Goal: Navigation & Orientation: Find specific page/section

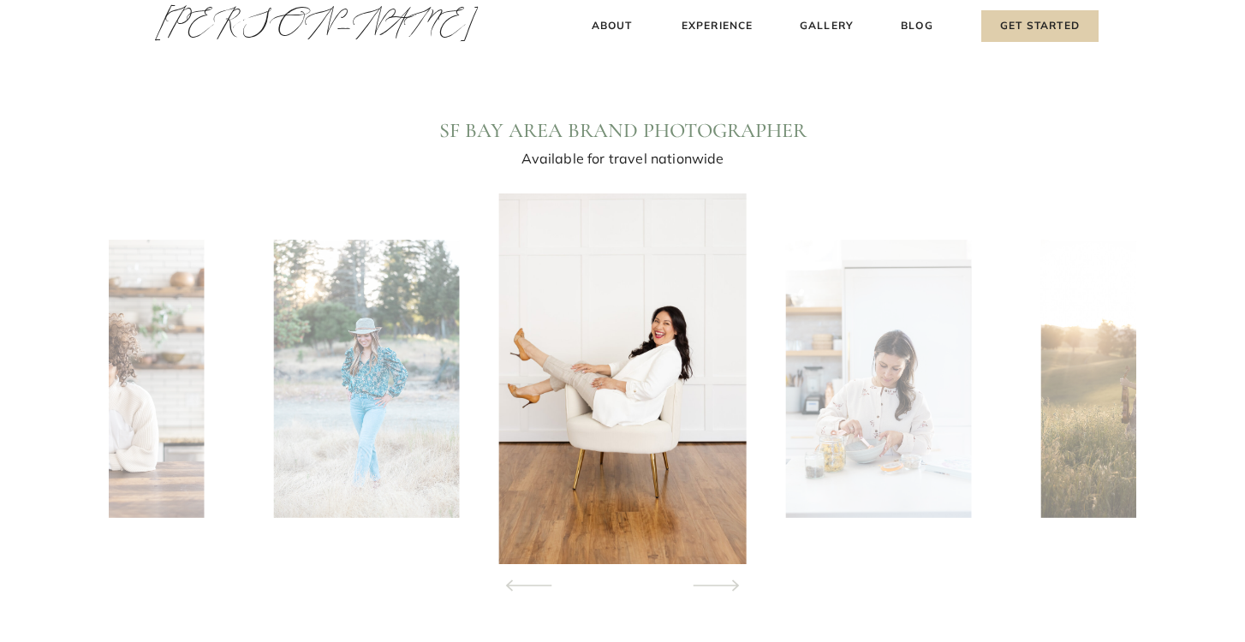
scroll to position [1548, 0]
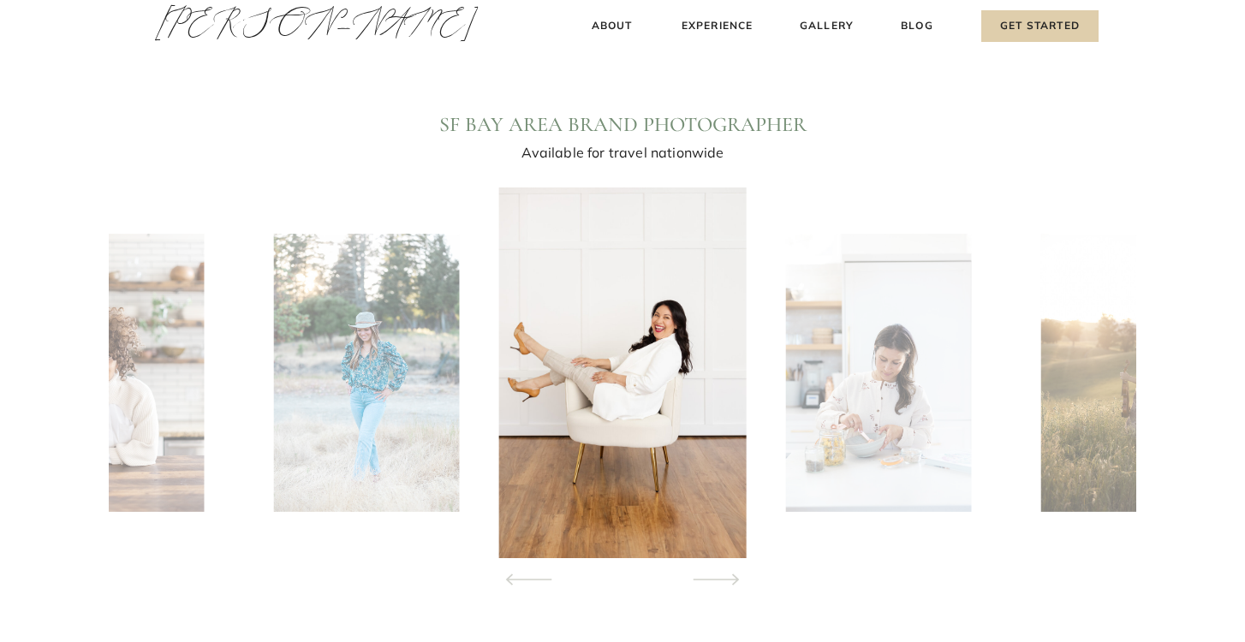
click at [724, 576] on icon at bounding box center [716, 580] width 78 height 60
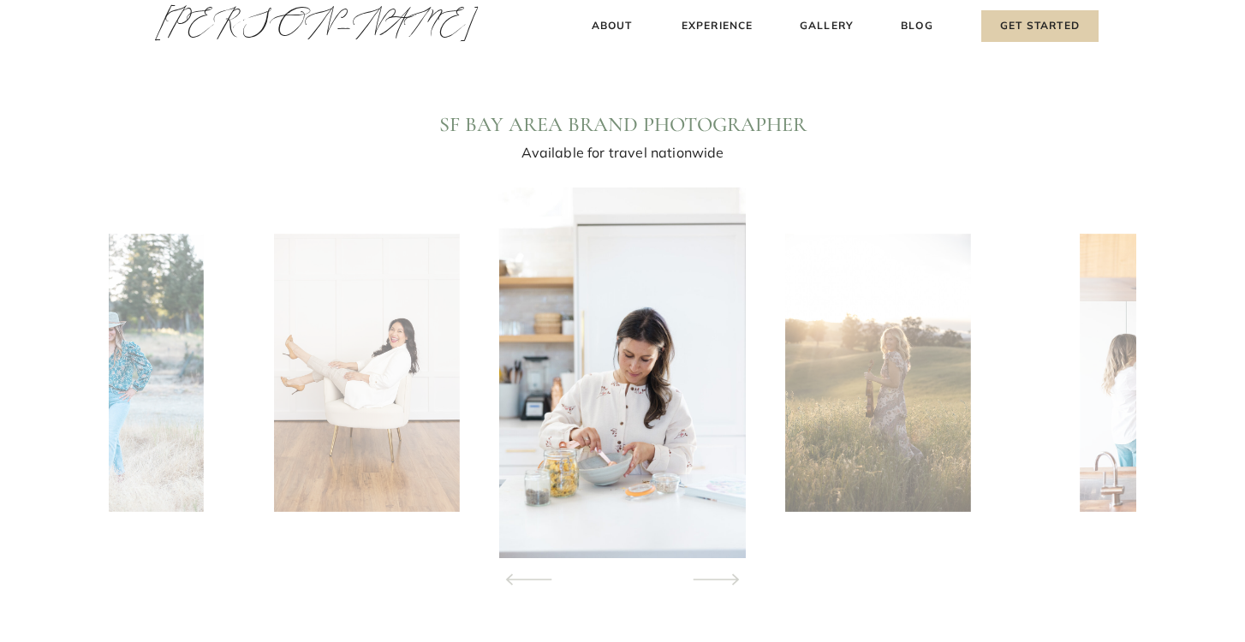
click at [724, 576] on icon at bounding box center [716, 580] width 78 height 60
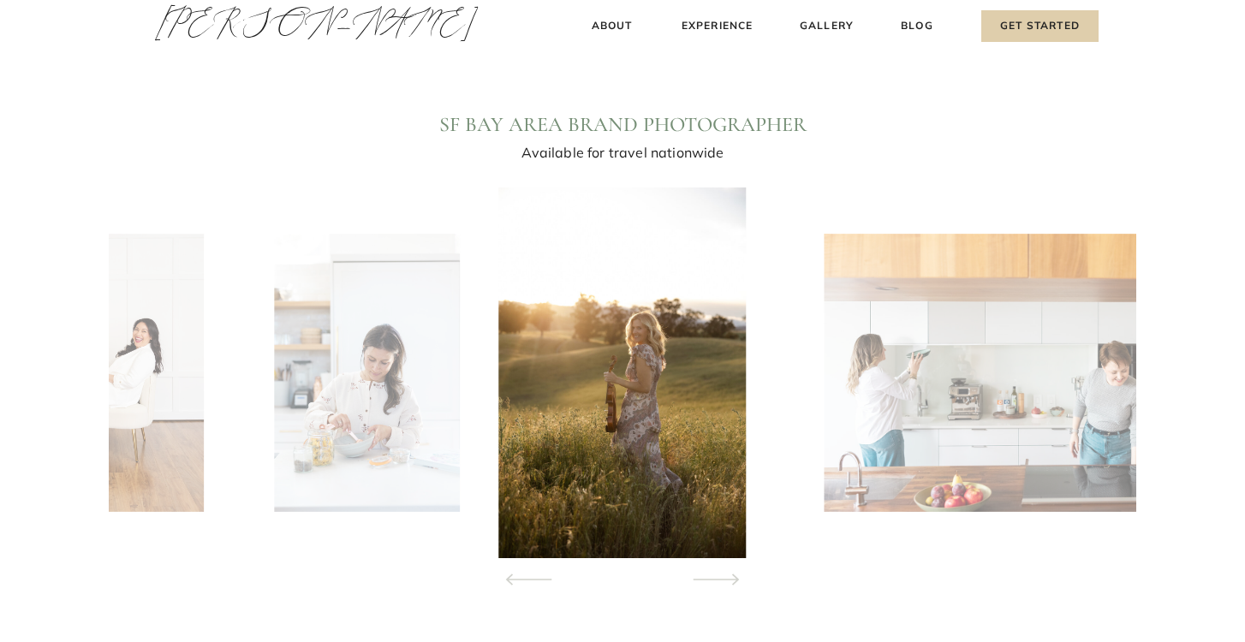
click at [724, 576] on icon at bounding box center [716, 580] width 78 height 60
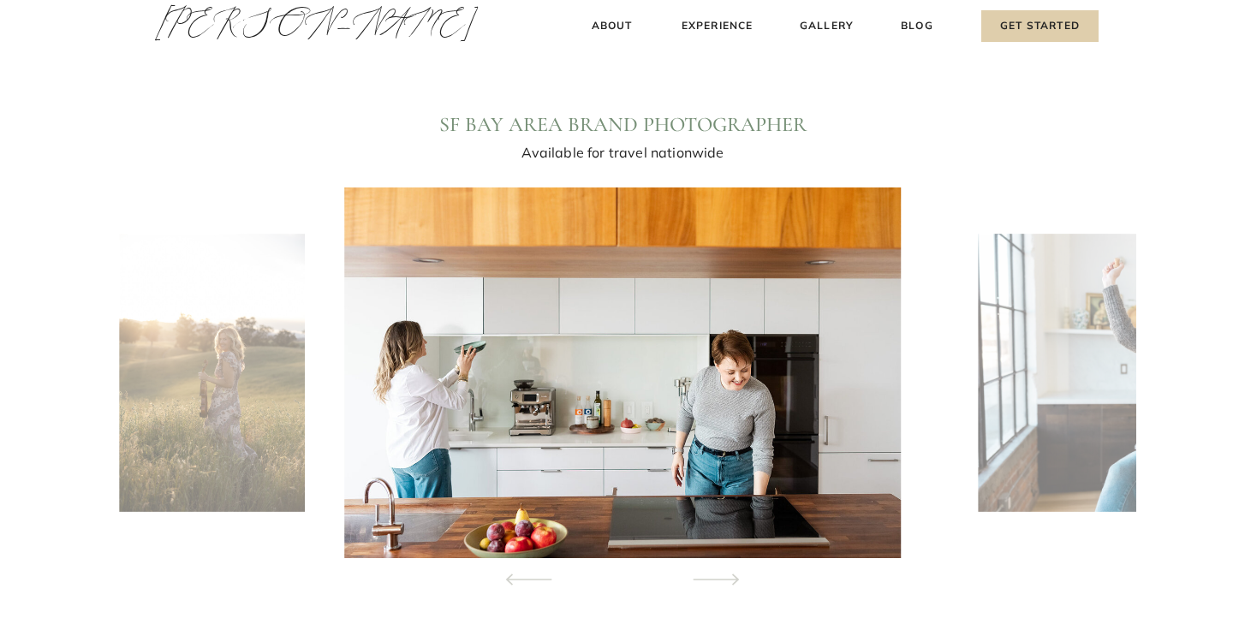
click at [724, 576] on icon at bounding box center [716, 580] width 78 height 60
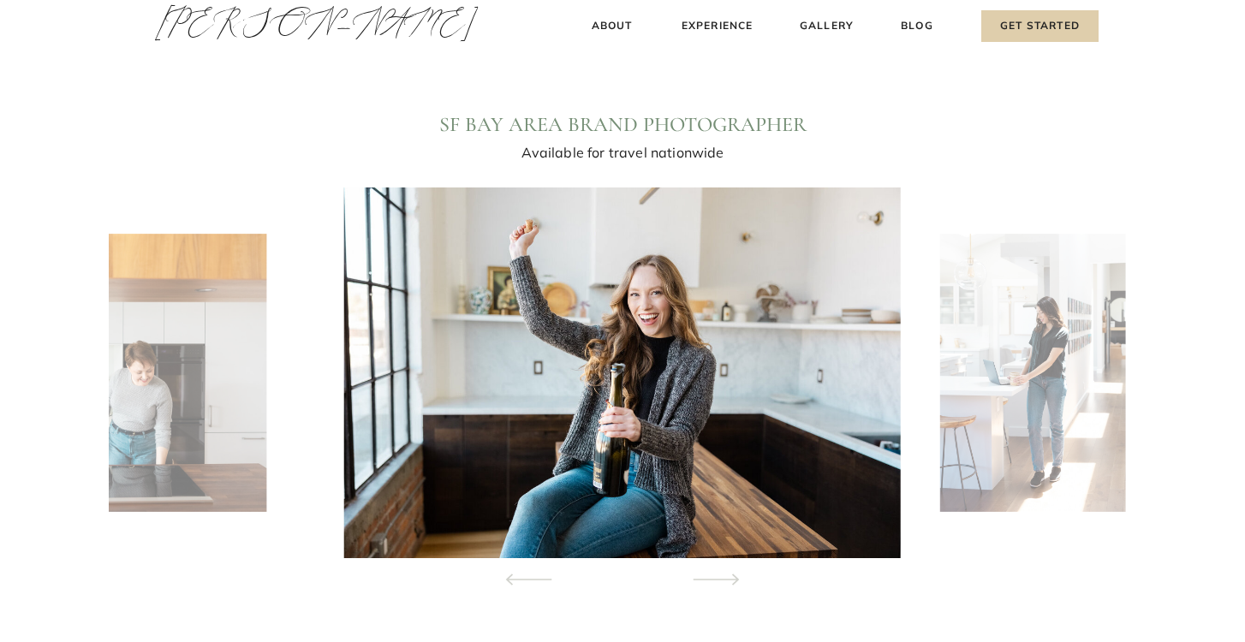
click at [724, 576] on icon at bounding box center [716, 580] width 78 height 60
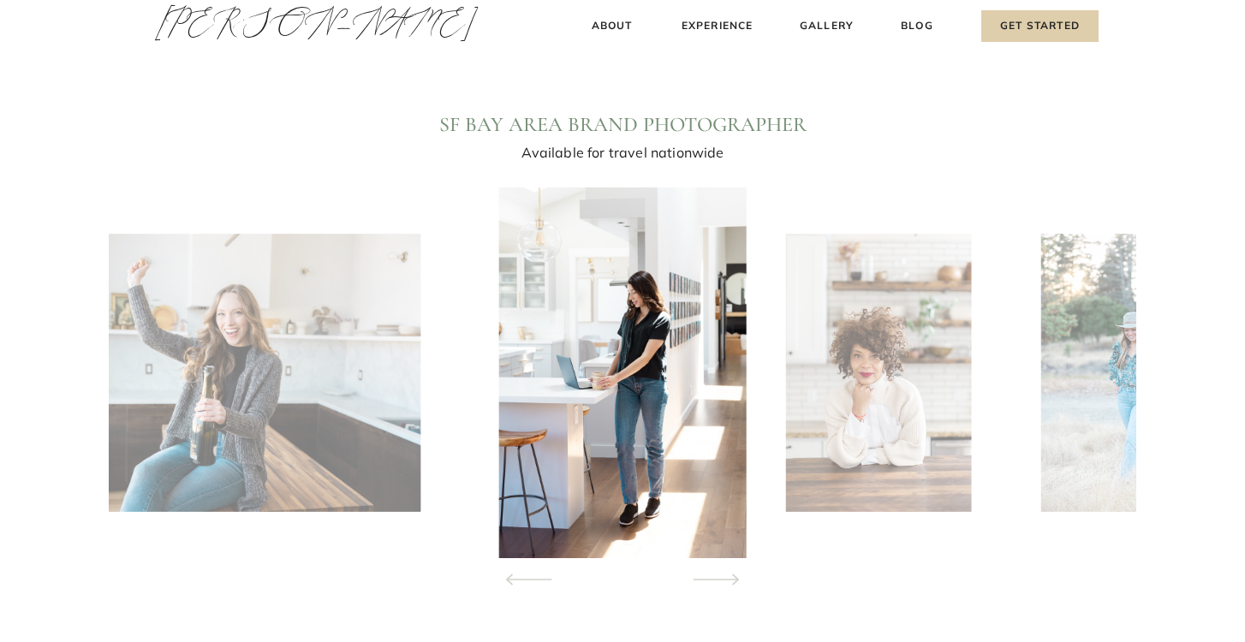
click at [724, 576] on icon at bounding box center [716, 580] width 78 height 60
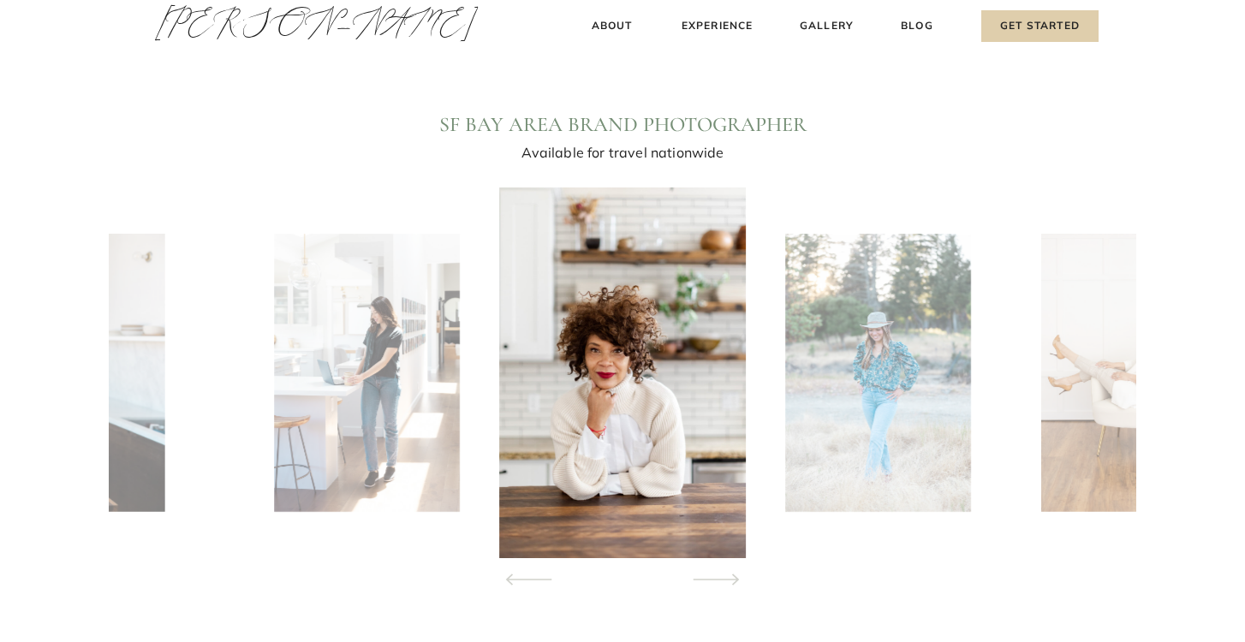
click at [724, 576] on icon at bounding box center [716, 580] width 78 height 60
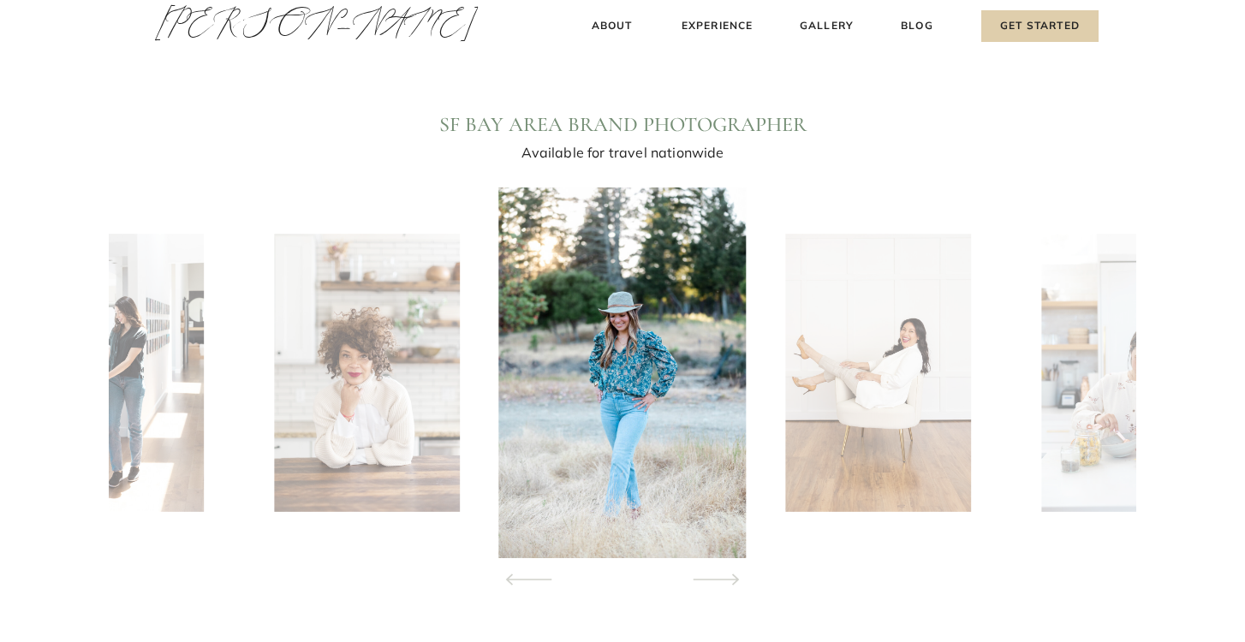
click at [724, 576] on icon at bounding box center [716, 580] width 78 height 60
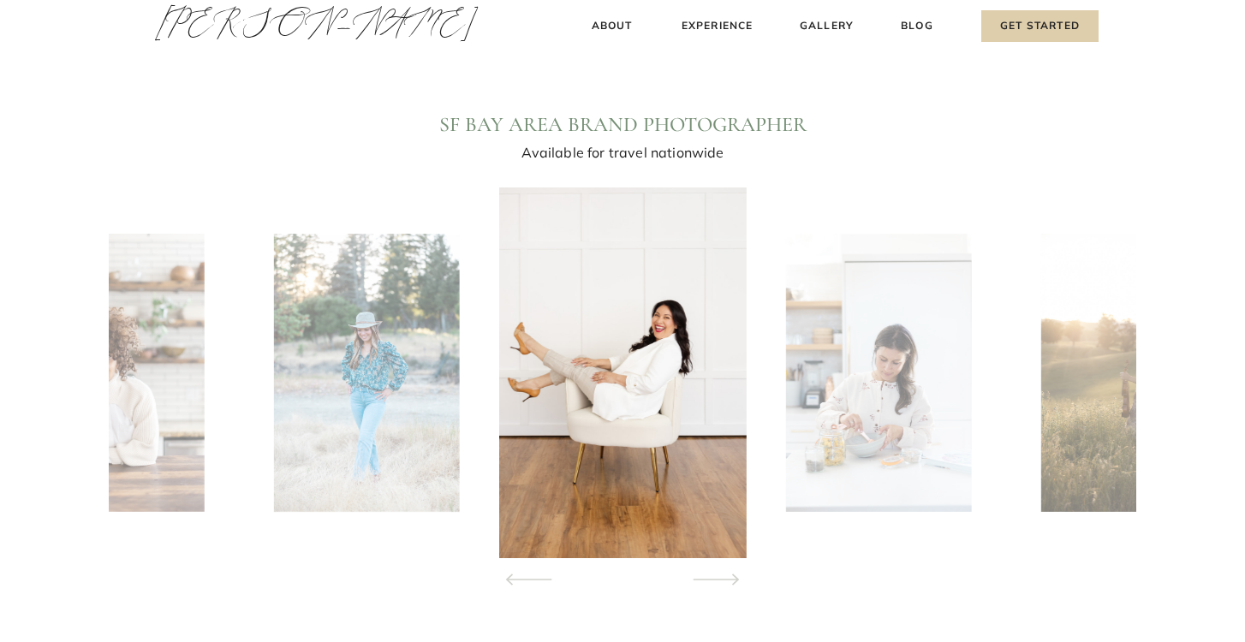
click at [724, 576] on icon at bounding box center [716, 580] width 78 height 60
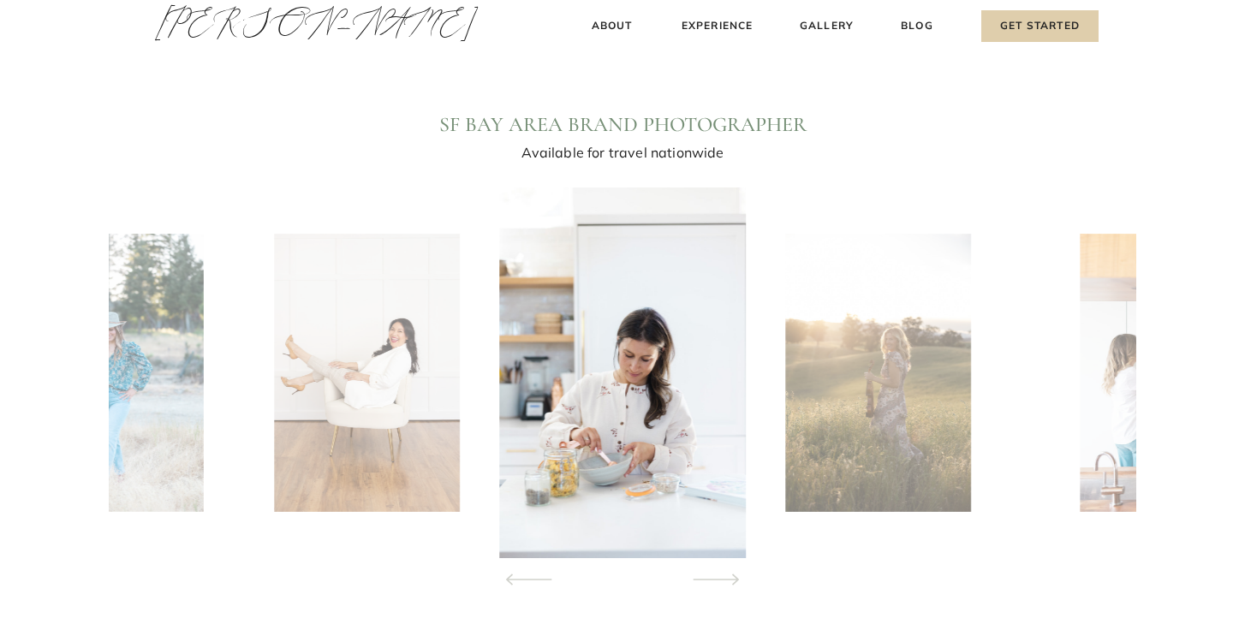
click at [724, 576] on icon at bounding box center [716, 580] width 78 height 60
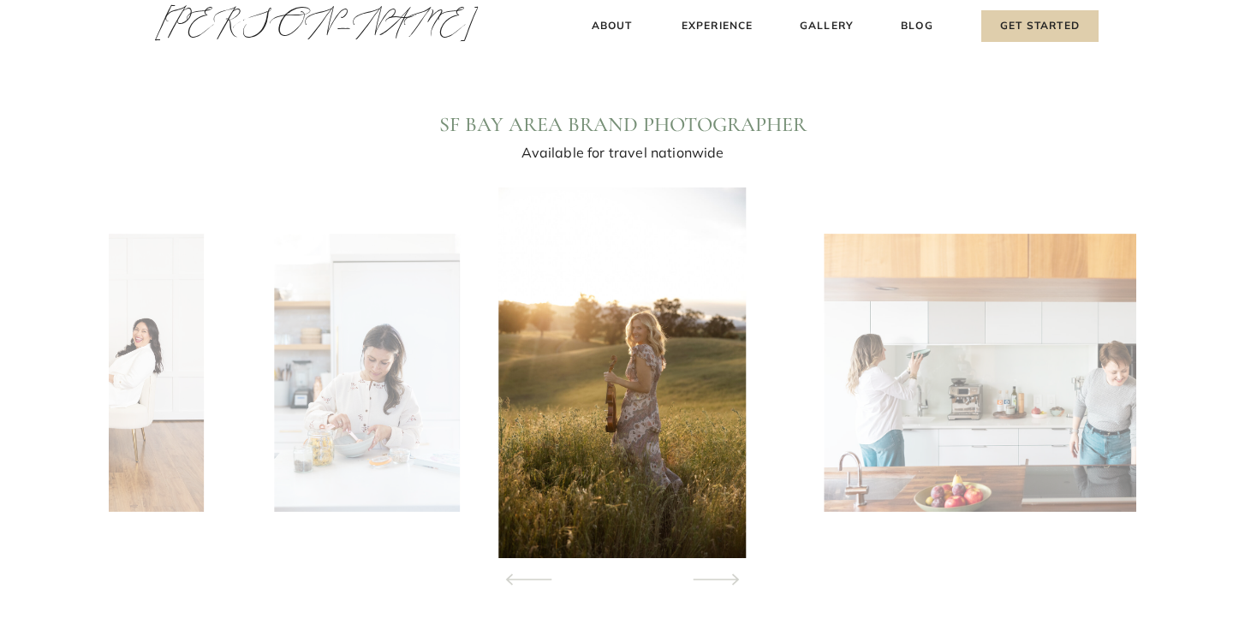
click at [723, 576] on icon at bounding box center [716, 580] width 78 height 60
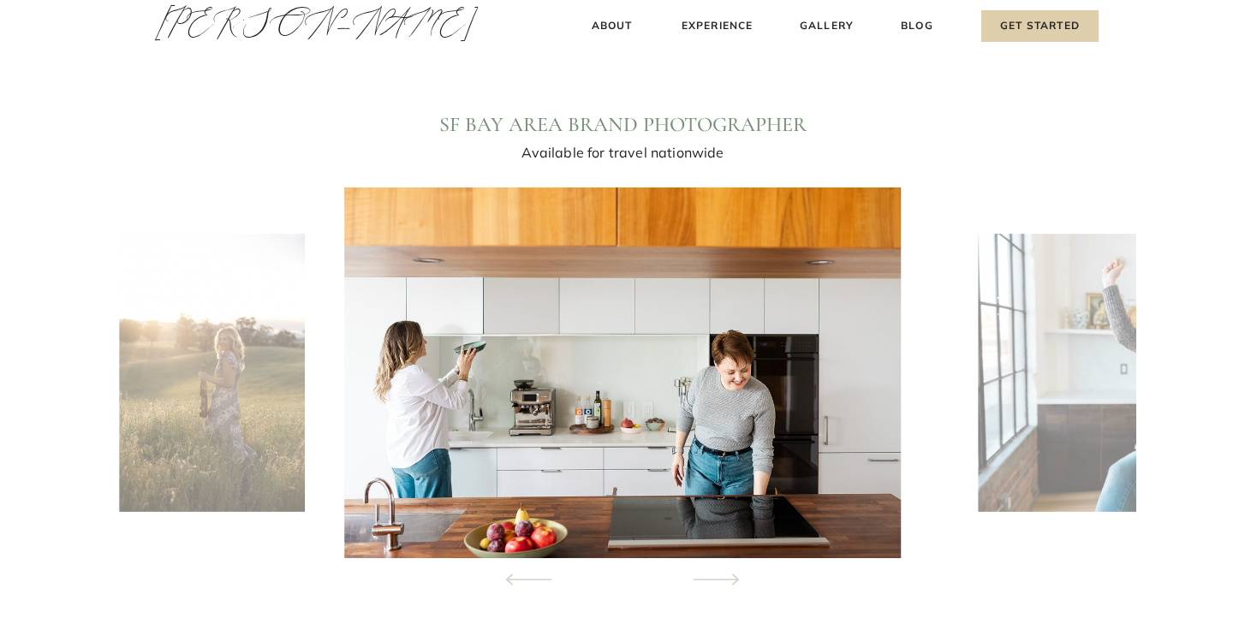
click at [723, 576] on icon at bounding box center [716, 580] width 78 height 60
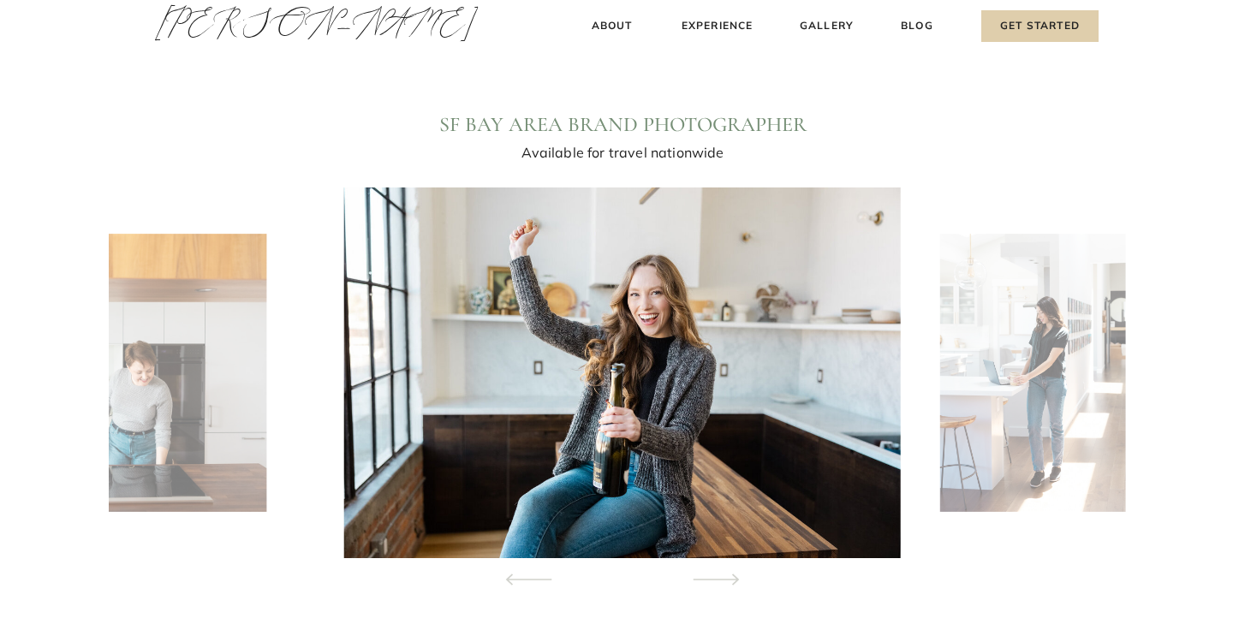
click at [723, 576] on icon at bounding box center [716, 580] width 78 height 60
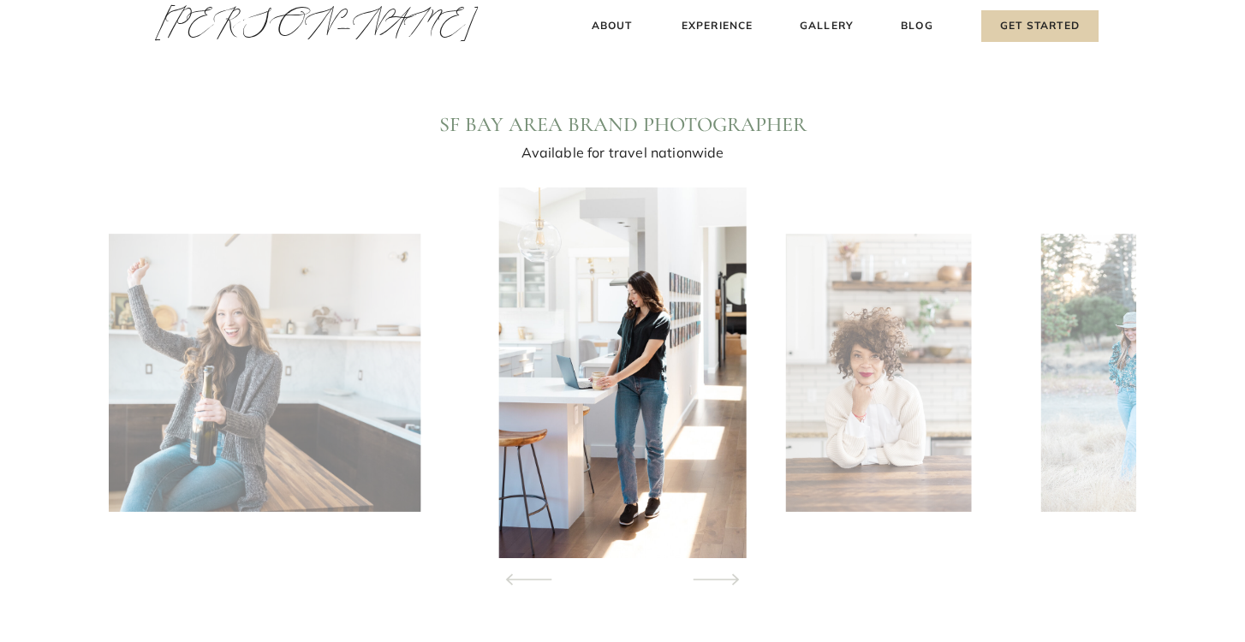
click at [723, 576] on icon at bounding box center [716, 580] width 78 height 60
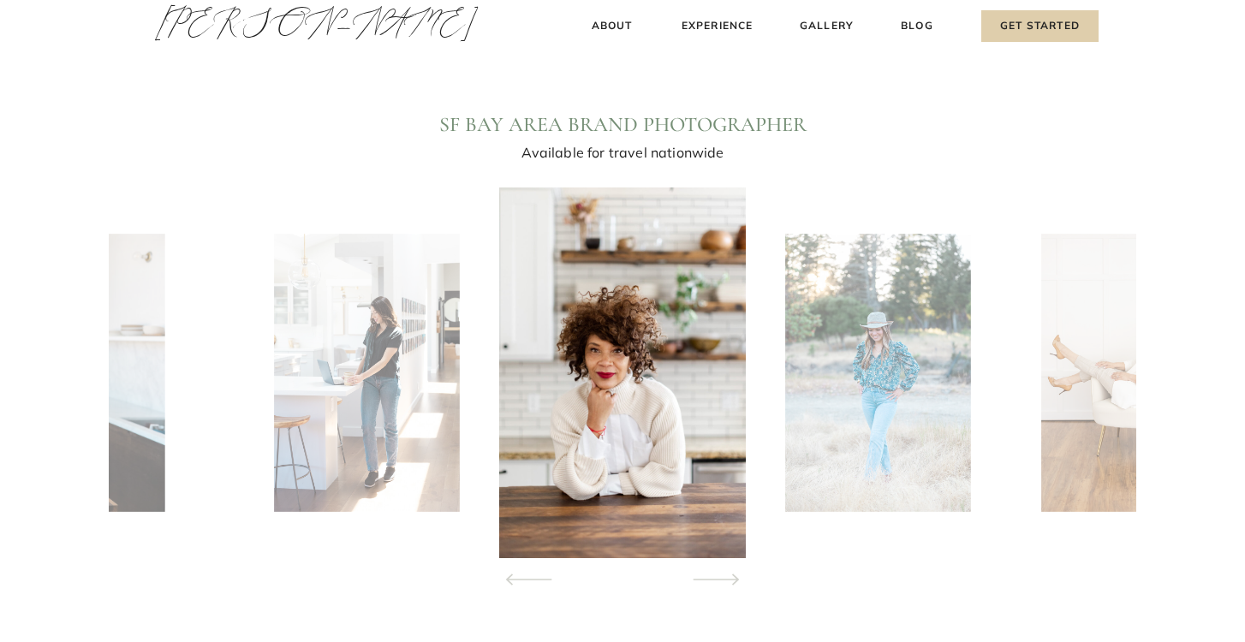
click at [723, 576] on icon at bounding box center [716, 580] width 78 height 60
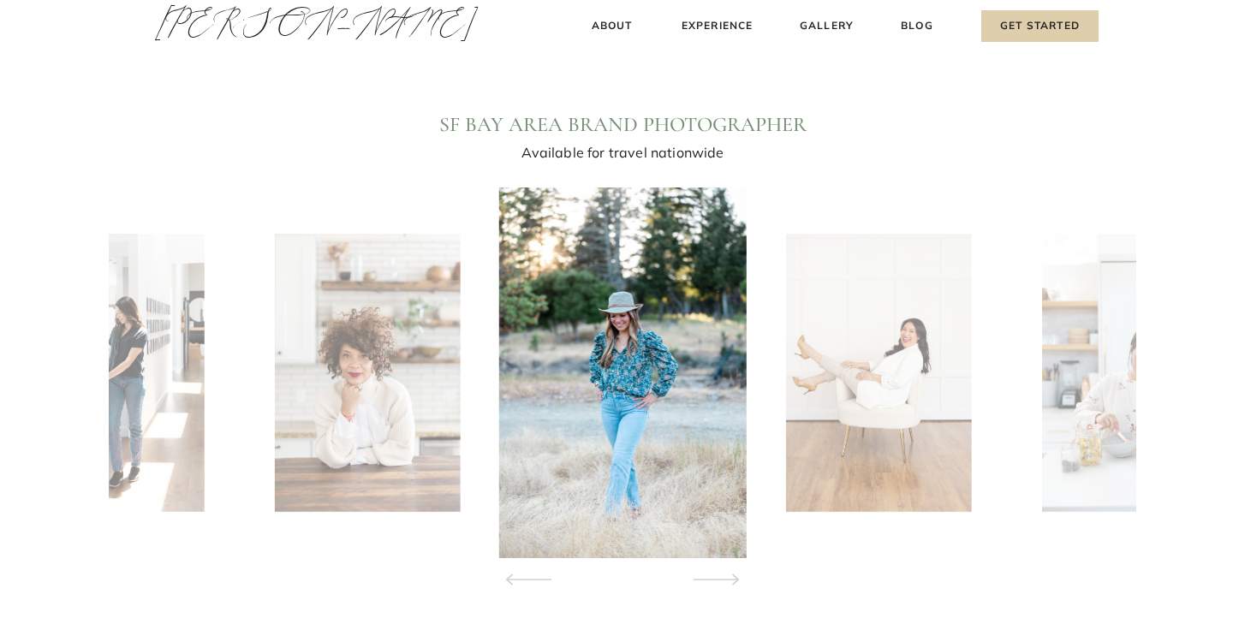
click at [723, 576] on icon at bounding box center [716, 580] width 78 height 60
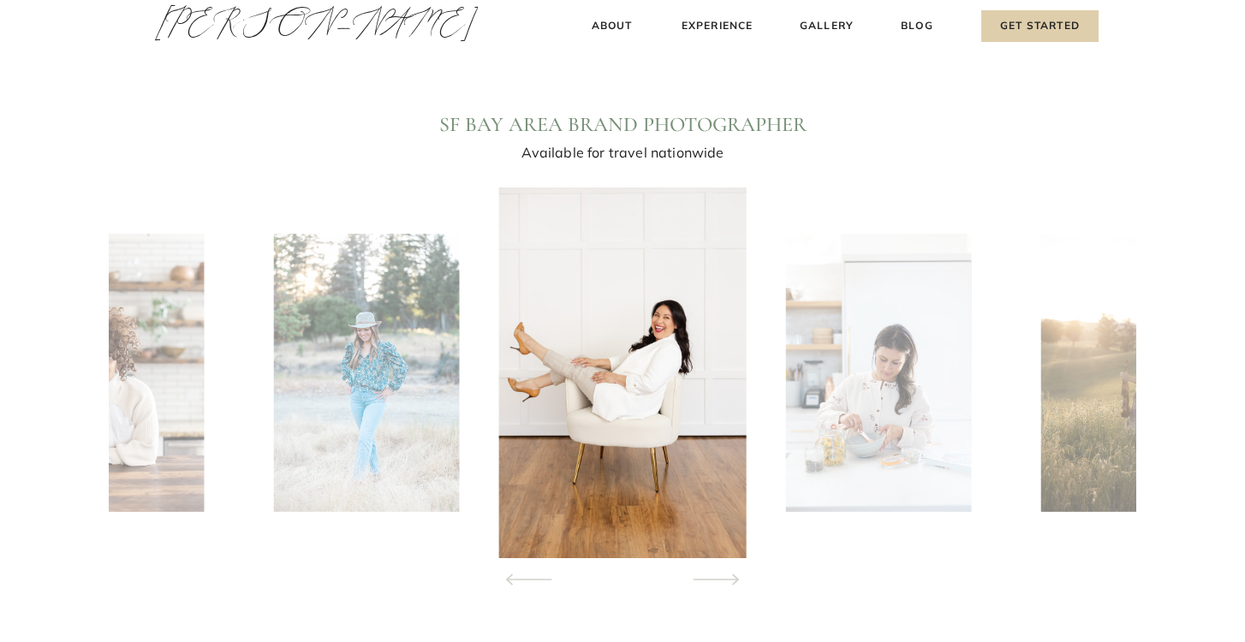
click at [723, 576] on icon at bounding box center [716, 580] width 78 height 60
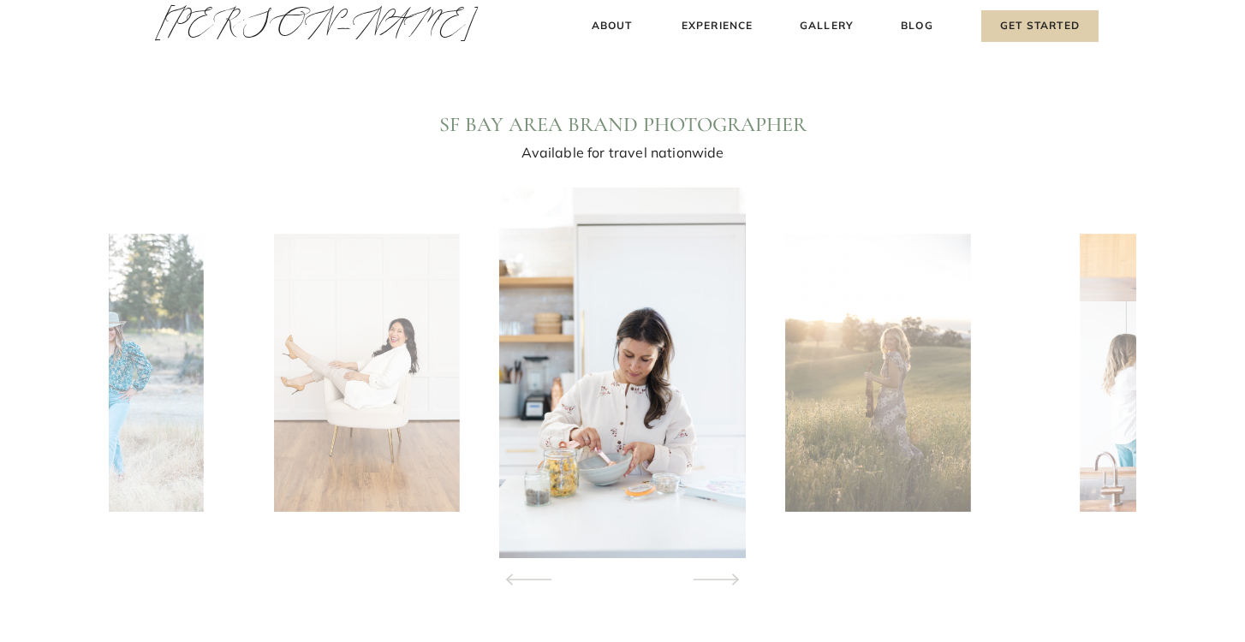
click at [723, 576] on icon at bounding box center [716, 580] width 78 height 60
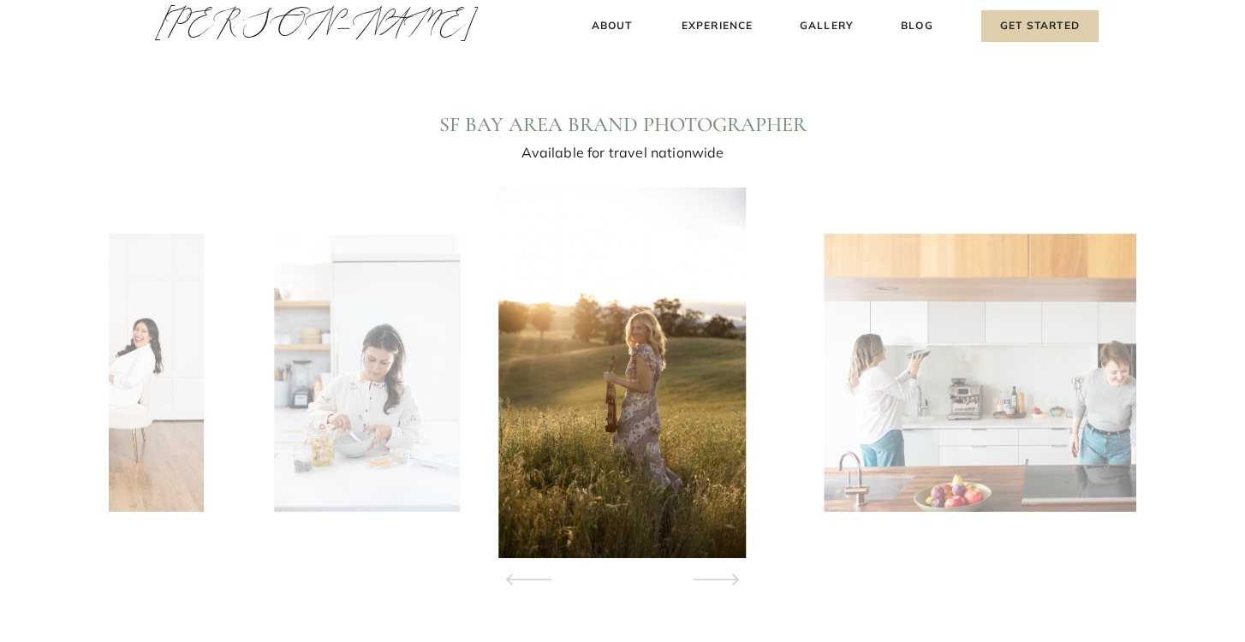
click at [723, 576] on icon at bounding box center [716, 580] width 78 height 60
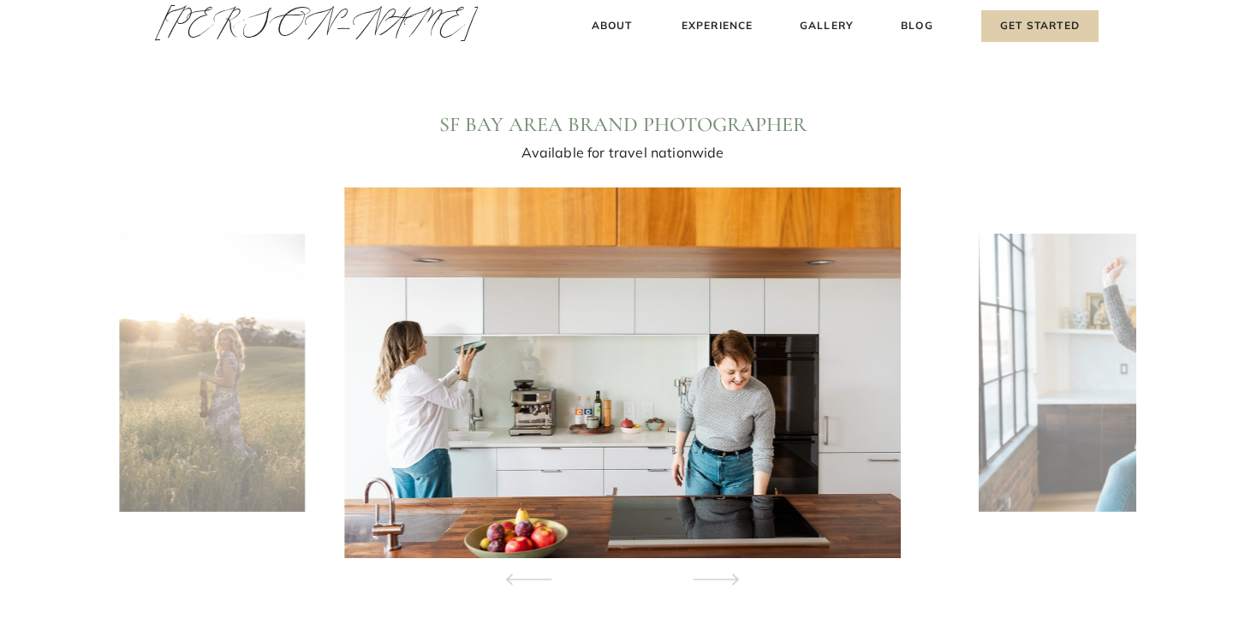
click at [723, 576] on icon at bounding box center [716, 580] width 78 height 60
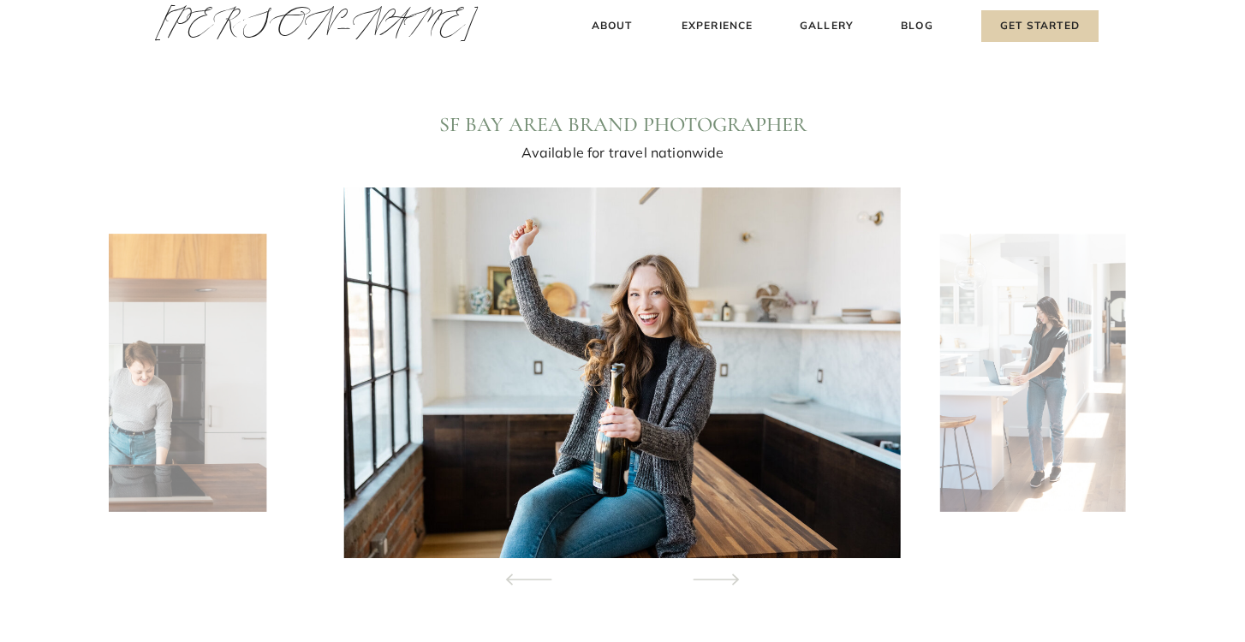
click at [723, 576] on icon at bounding box center [716, 580] width 78 height 60
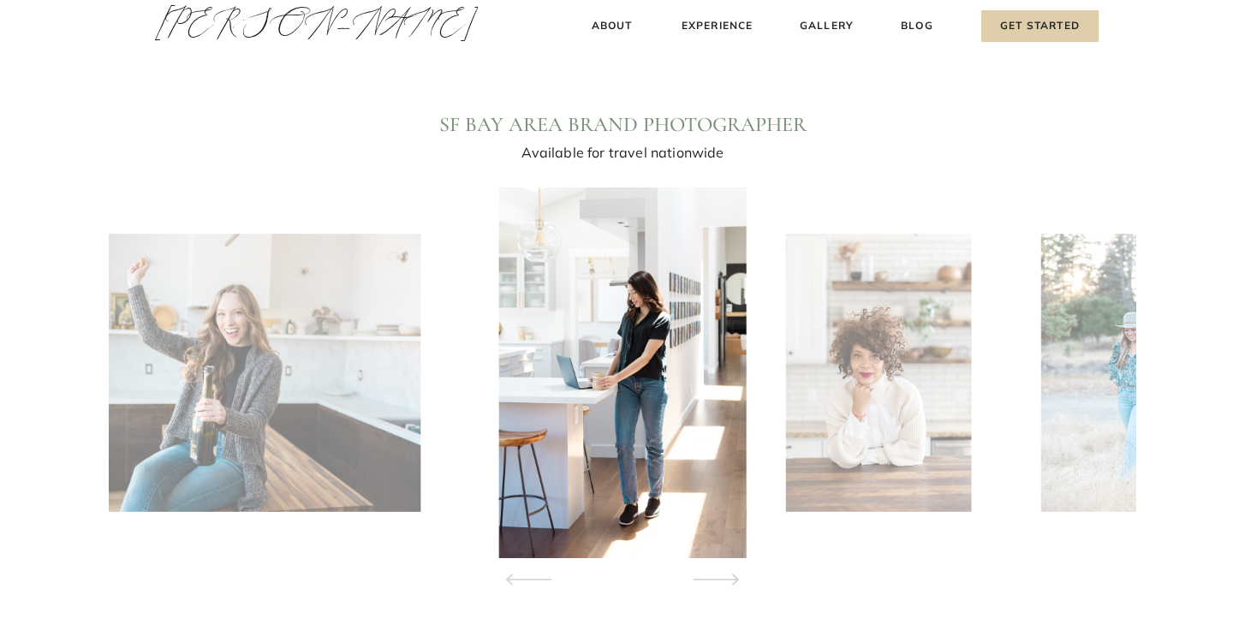
click at [723, 576] on icon at bounding box center [716, 580] width 78 height 60
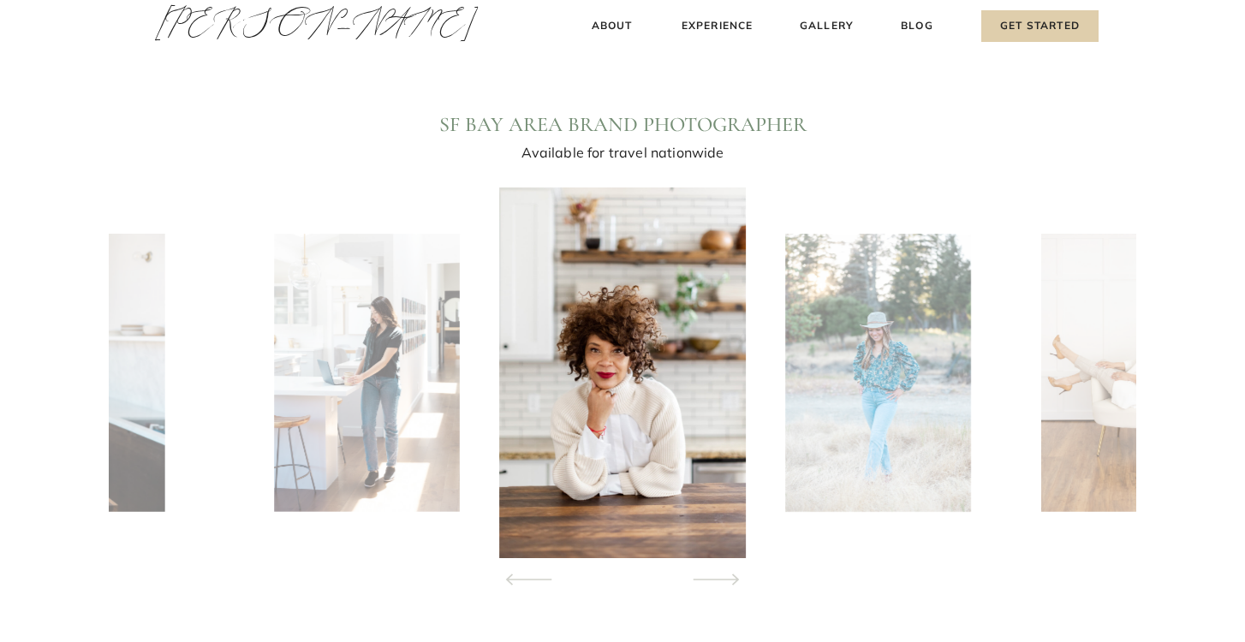
click at [723, 576] on icon at bounding box center [716, 580] width 78 height 60
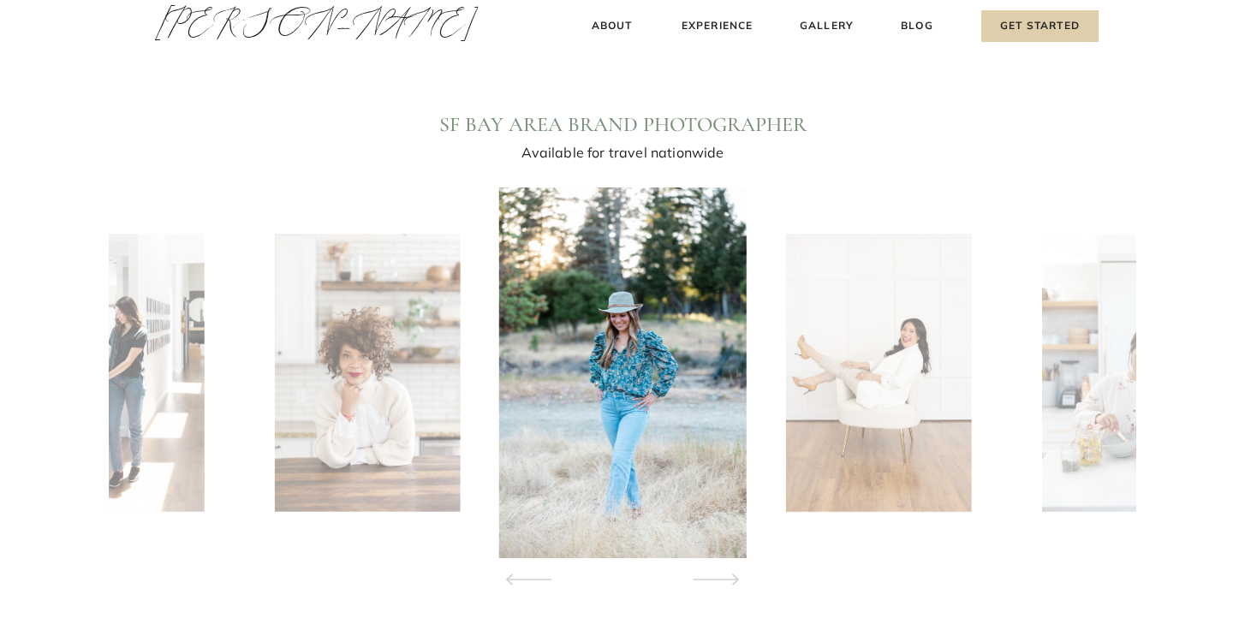
click at [723, 576] on icon at bounding box center [716, 580] width 78 height 60
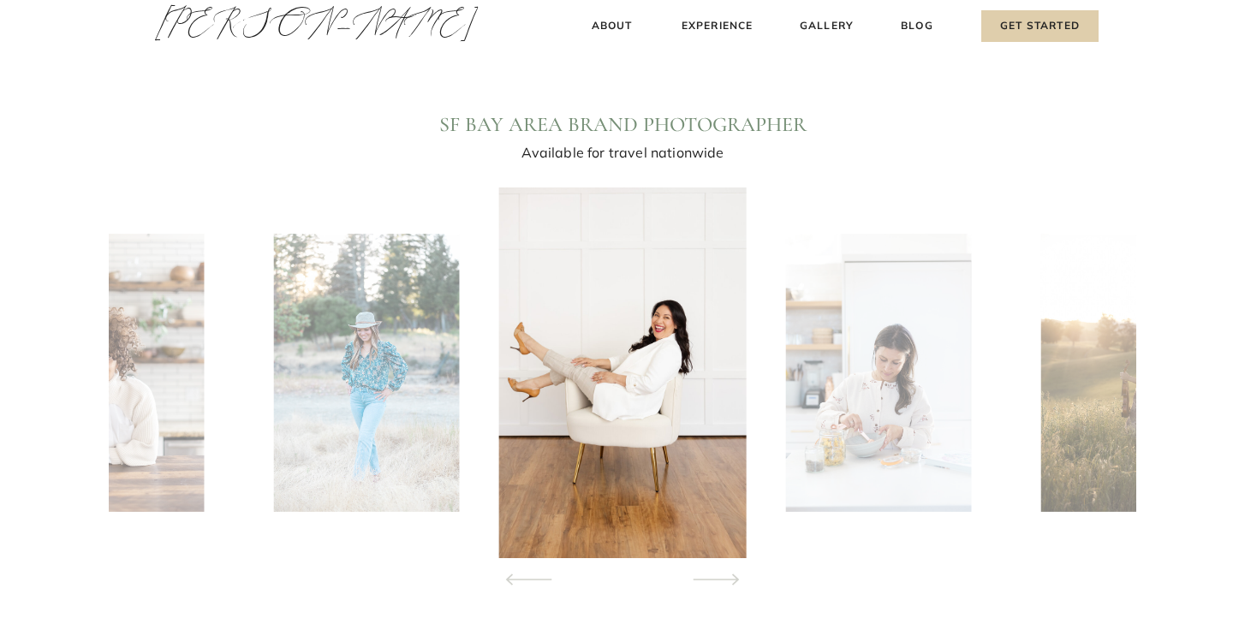
click at [449, 466] on img at bounding box center [366, 373] width 185 height 278
click at [516, 580] on icon at bounding box center [529, 580] width 78 height 60
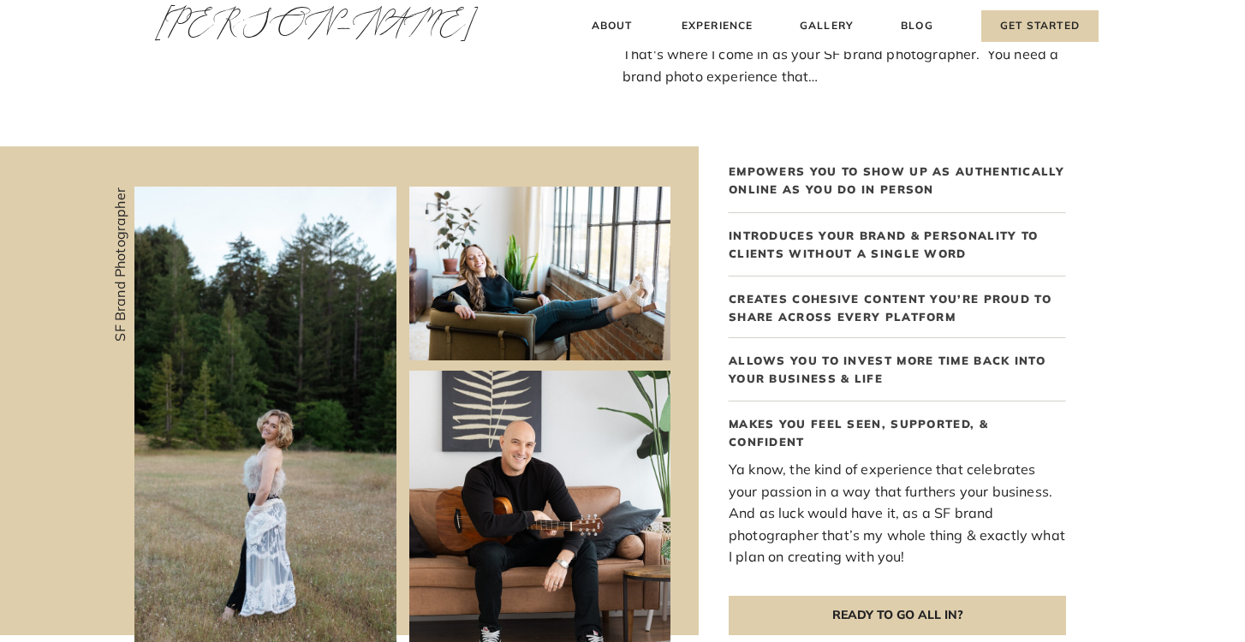
scroll to position [0, 0]
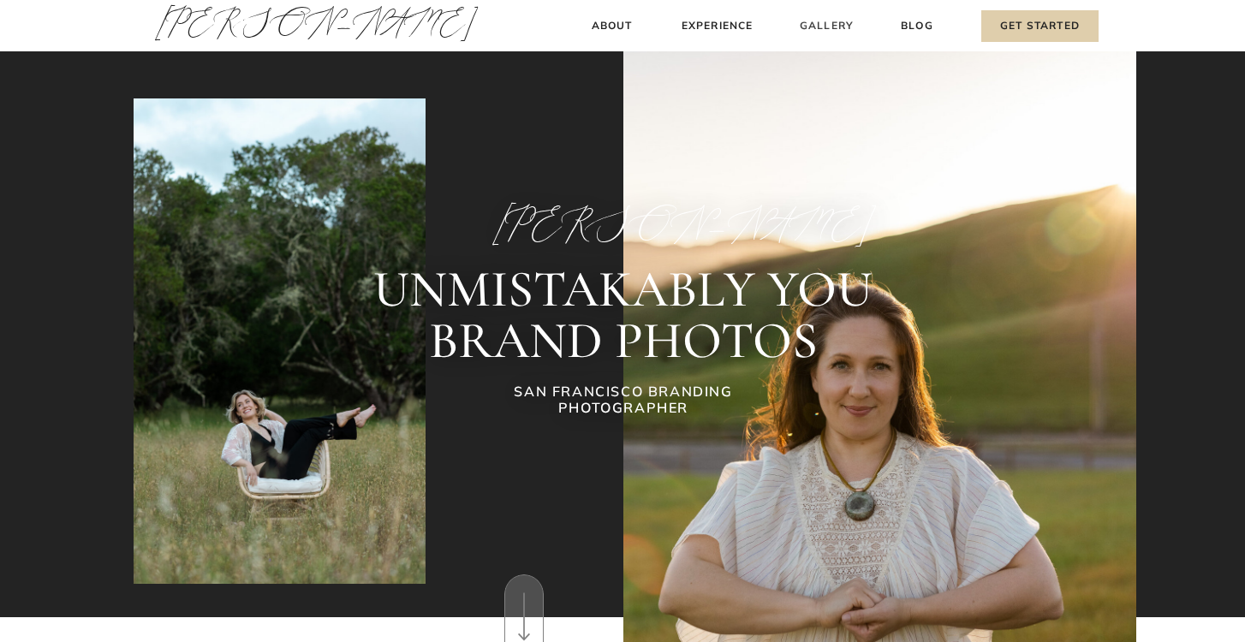
click at [841, 26] on h3 "Gallery" at bounding box center [826, 26] width 57 height 18
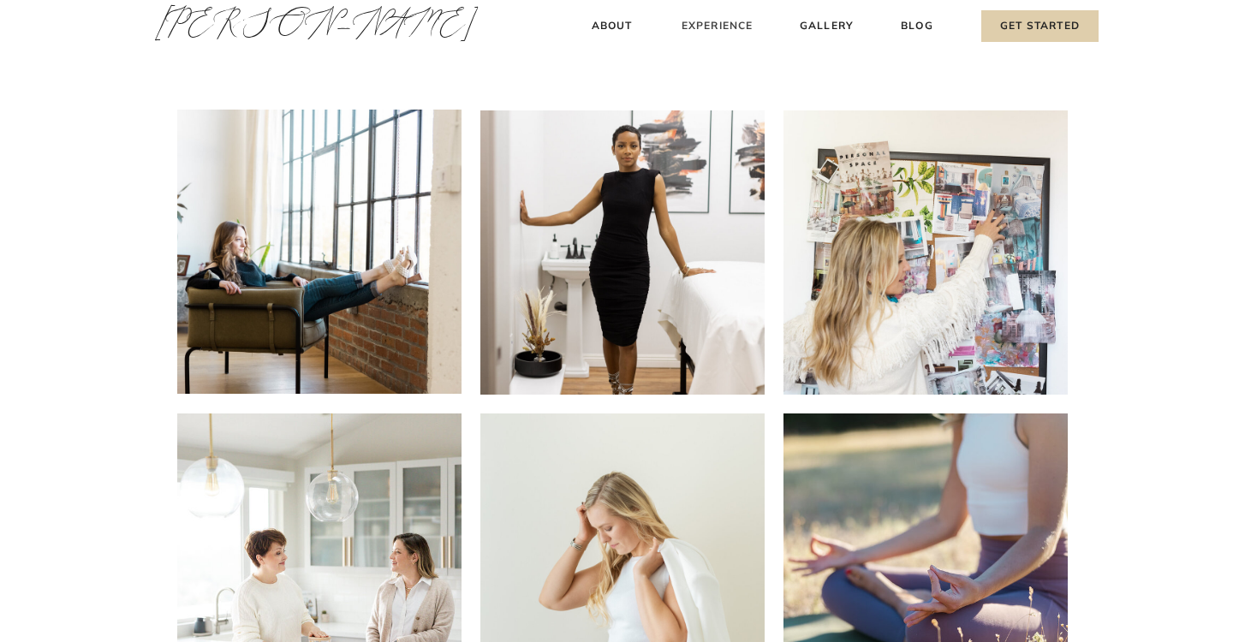
click at [714, 26] on h3 "Experience" at bounding box center [717, 26] width 76 height 18
